Goal: Task Accomplishment & Management: Use online tool/utility

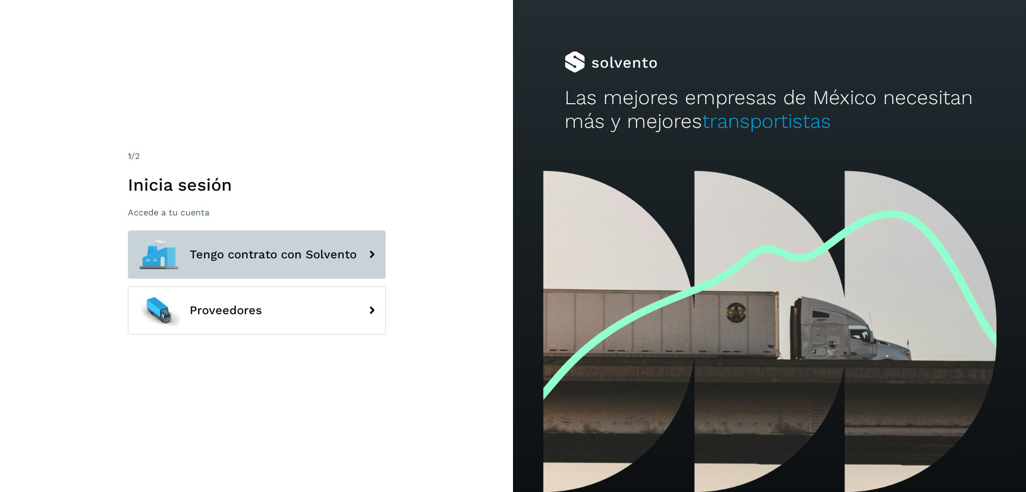
click at [272, 251] on span "Tengo contrato con Solvento" at bounding box center [273, 254] width 167 height 13
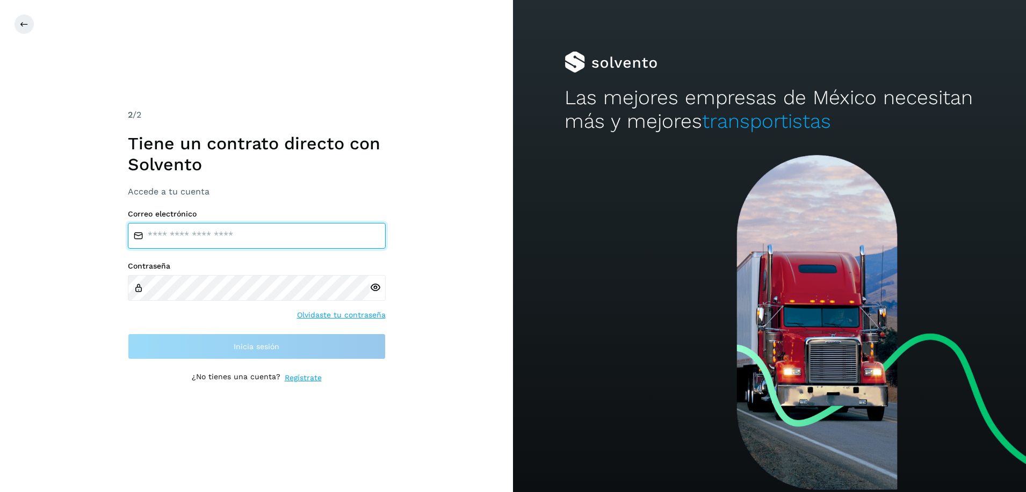
type input "**********"
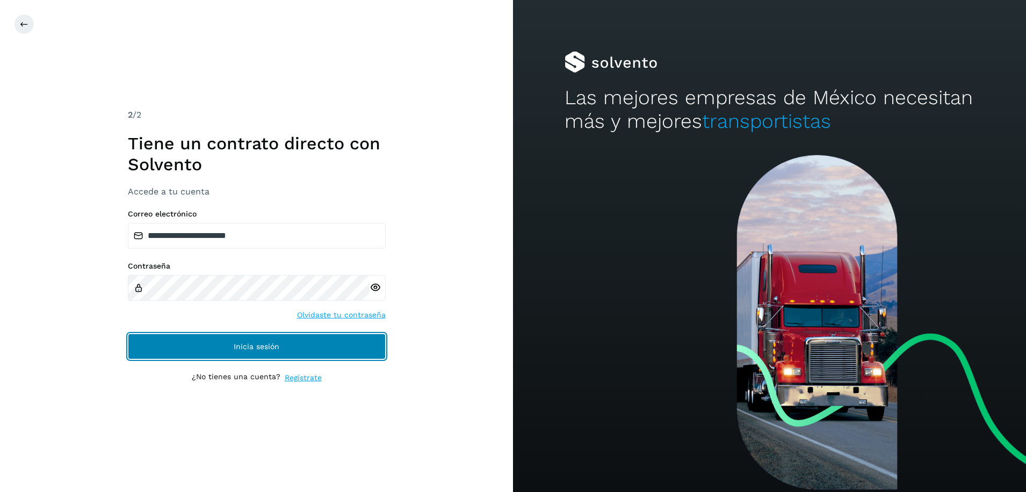
click at [272, 348] on span "Inicia sesión" at bounding box center [257, 347] width 46 height 8
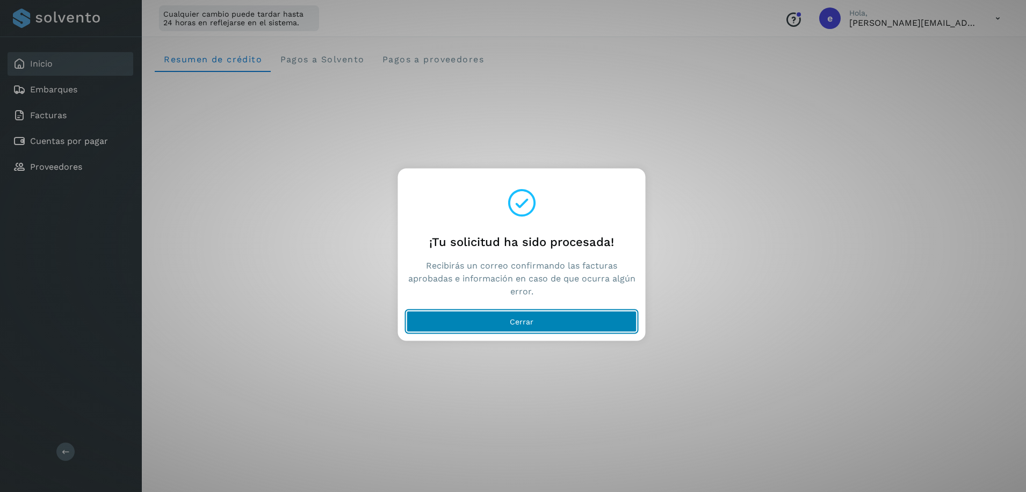
click at [575, 319] on button "Cerrar" at bounding box center [522, 321] width 230 height 21
